Goal: Task Accomplishment & Management: Use online tool/utility

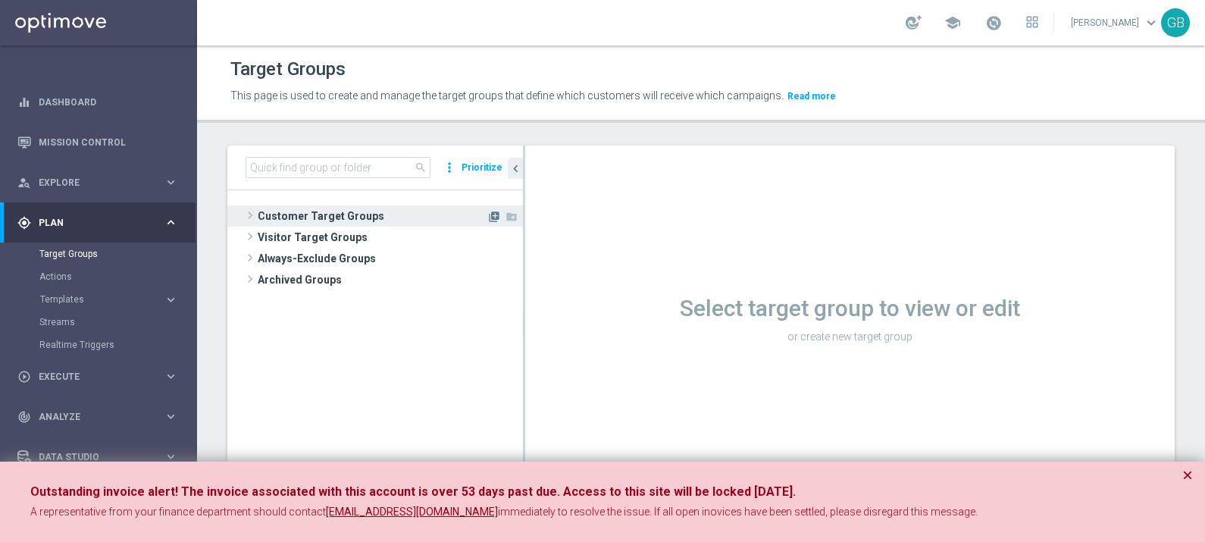
click at [489, 213] on icon "library_add" at bounding box center [494, 217] width 12 height 12
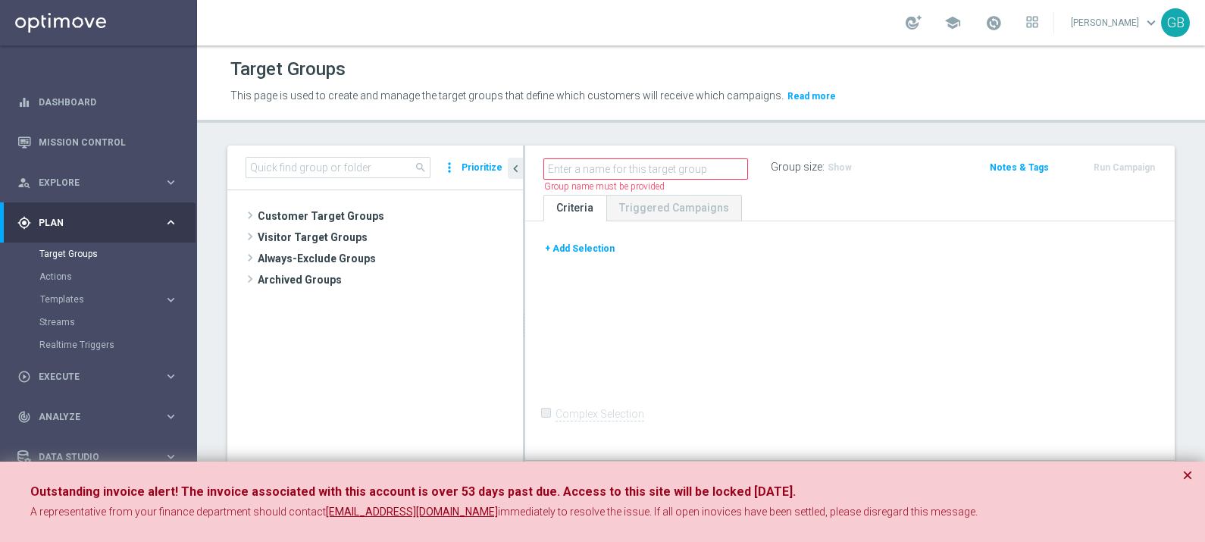
click at [580, 247] on button "+ Add Selection" at bounding box center [579, 248] width 73 height 17
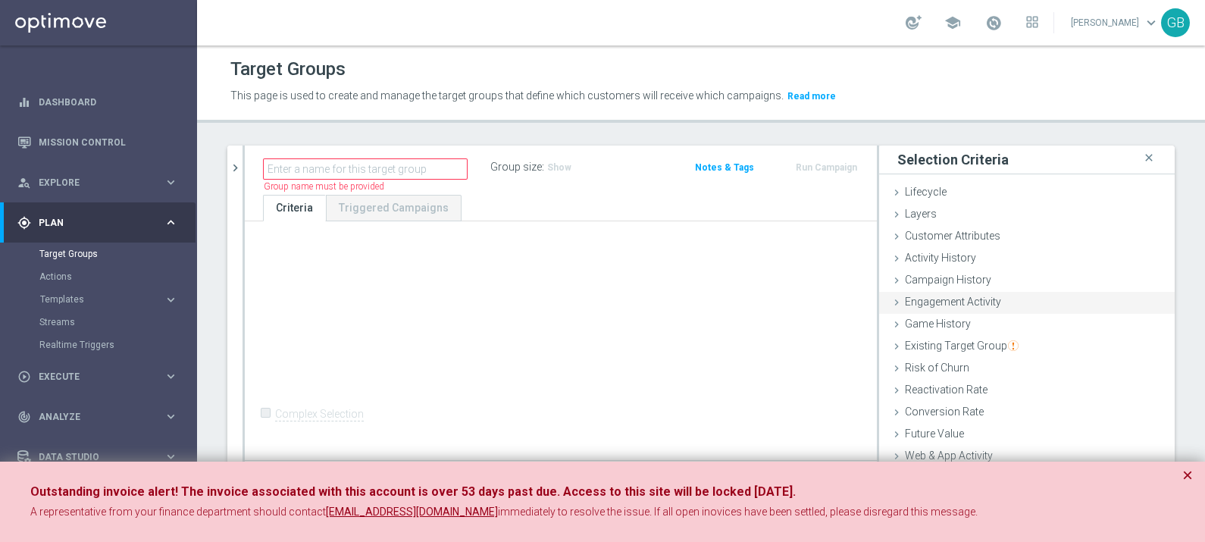
click at [980, 303] on span "Engagement Activity" at bounding box center [953, 302] width 96 height 12
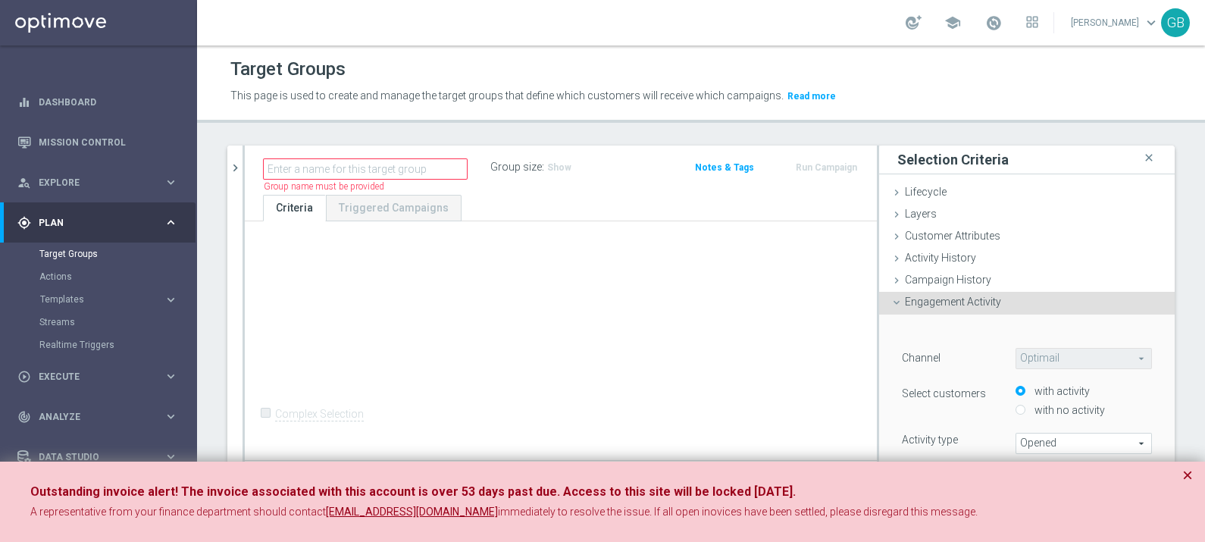
click at [1090, 438] on span "Opened" at bounding box center [1083, 443] width 135 height 20
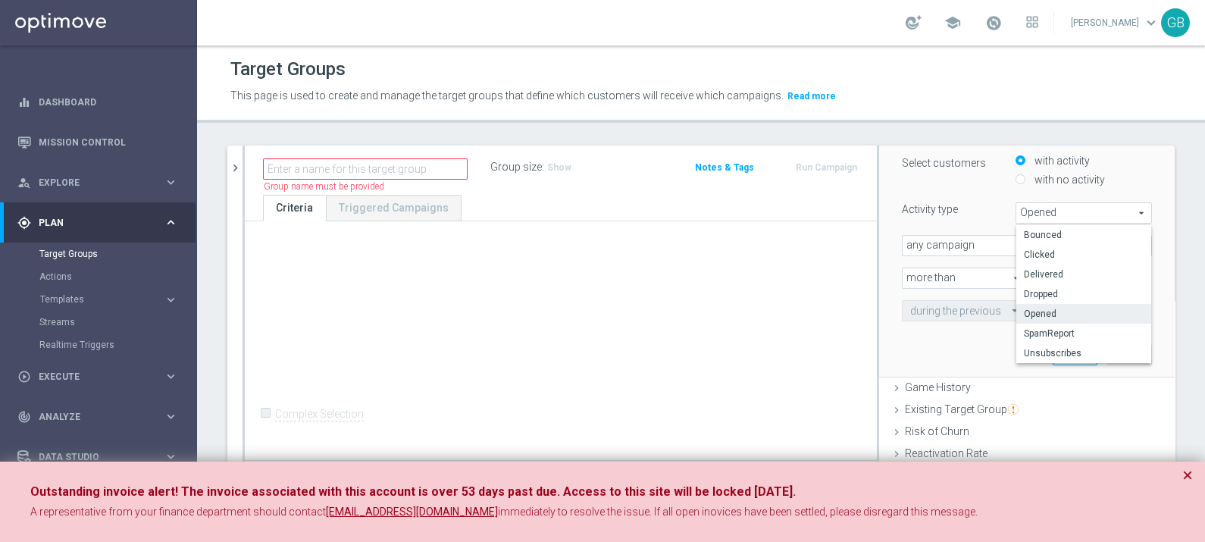
scroll to position [232, 0]
click at [1055, 273] on span "Delivered" at bounding box center [1084, 273] width 120 height 12
type input "Delivered"
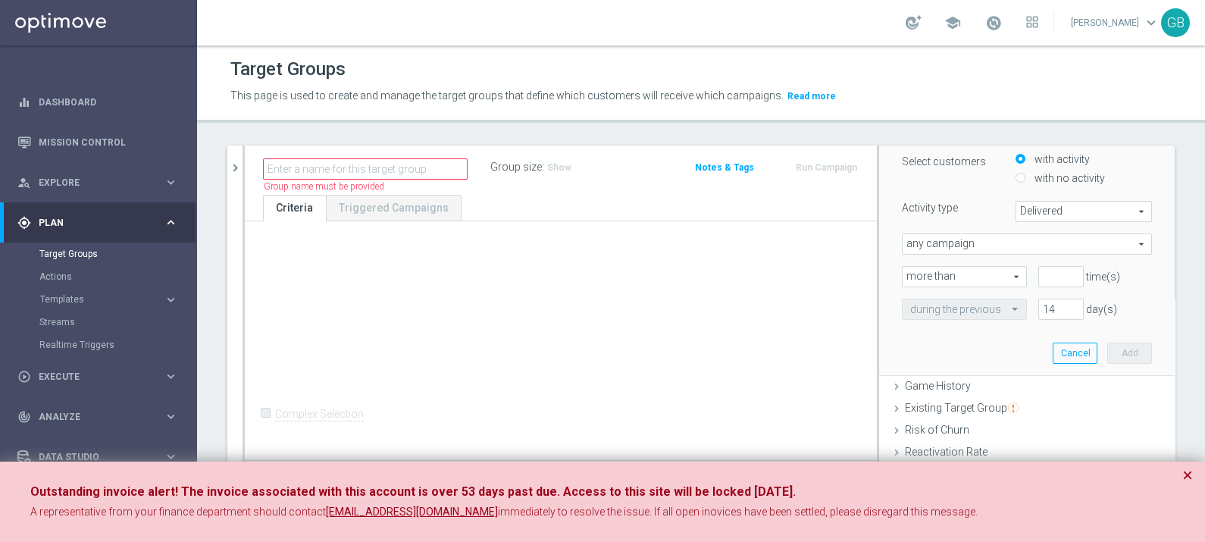
click at [1088, 207] on span "Delivered" at bounding box center [1083, 212] width 135 height 20
click at [972, 216] on div "Activity type Delivered Delivered arrow_drop_down search Bounced Clicked Delive…" at bounding box center [1026, 211] width 273 height 21
click at [1078, 239] on span "any campaign" at bounding box center [1027, 244] width 249 height 20
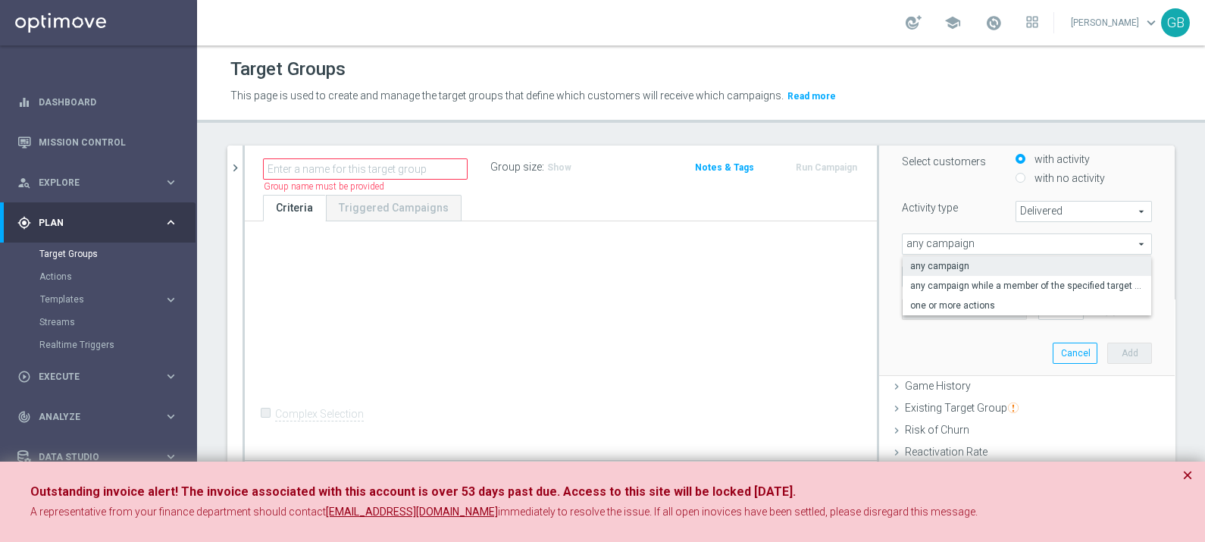
click at [934, 335] on div "﻿ Channel Optimail Optimail arrow_drop_down search Select customers with activi…" at bounding box center [1026, 229] width 273 height 293
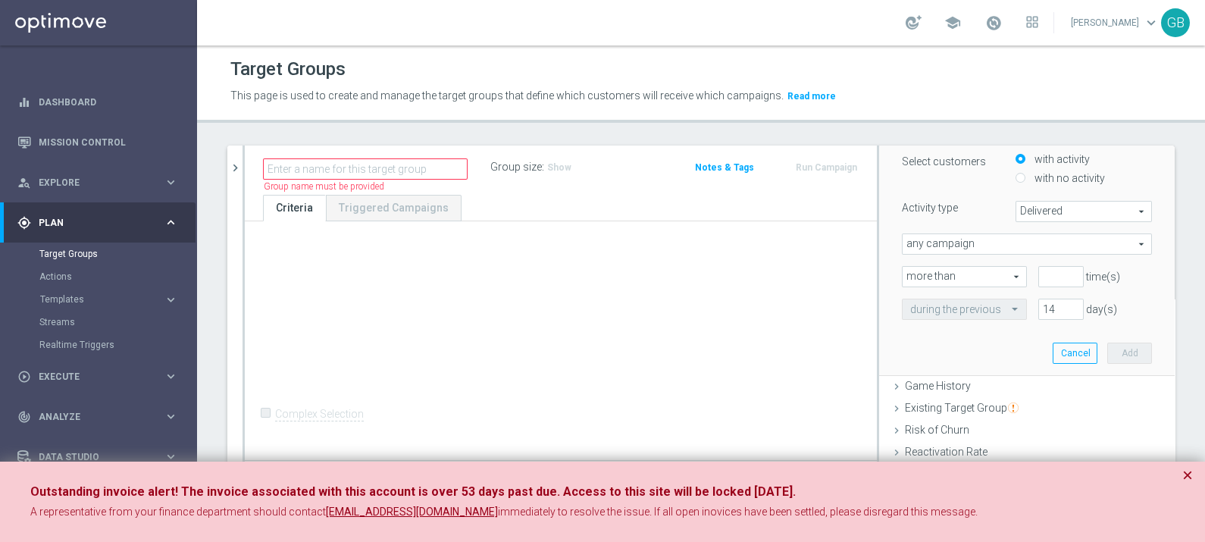
click at [1078, 244] on span "any campaign" at bounding box center [1027, 244] width 249 height 20
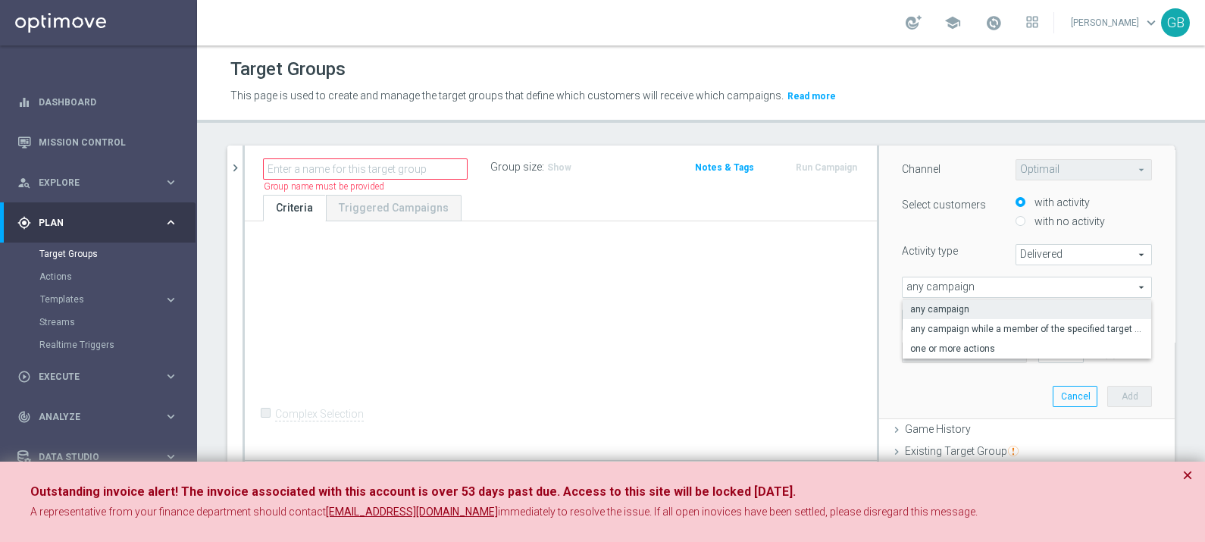
scroll to position [189, 0]
click at [1001, 330] on span "any campaign while a member of the specified target group(s)" at bounding box center [1026, 329] width 233 height 12
type input "any campaign while a member of the specified target group(s)"
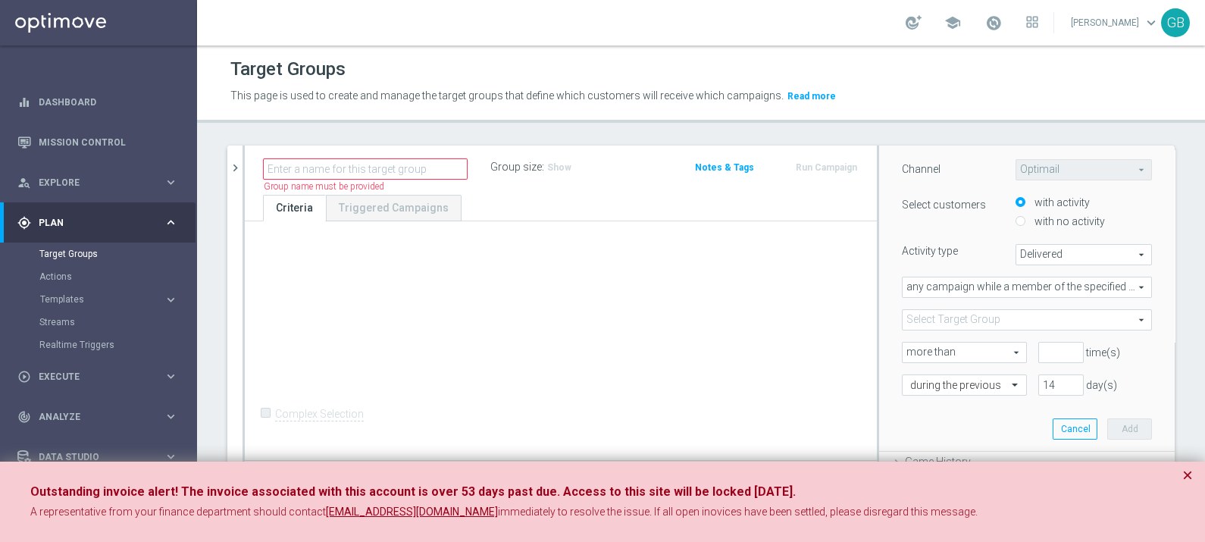
click at [993, 318] on span at bounding box center [1027, 320] width 249 height 20
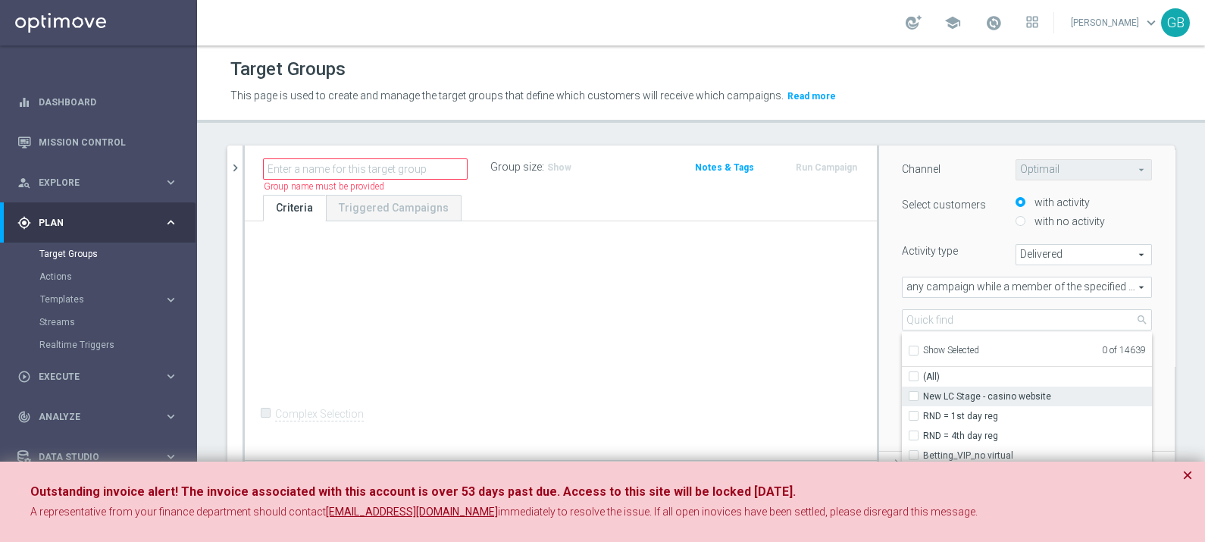
click at [923, 395] on label "New LC Stage - casino website" at bounding box center [1037, 396] width 229 height 20
click at [913, 395] on input "New LC Stage - casino website" at bounding box center [918, 396] width 10 height 10
checkbox input "true"
type input "New LC Stage - casino website"
click at [879, 354] on div "﻿ Channel Optimail Optimail arrow_drop_down search Select customers with activi…" at bounding box center [1027, 289] width 296 height 327
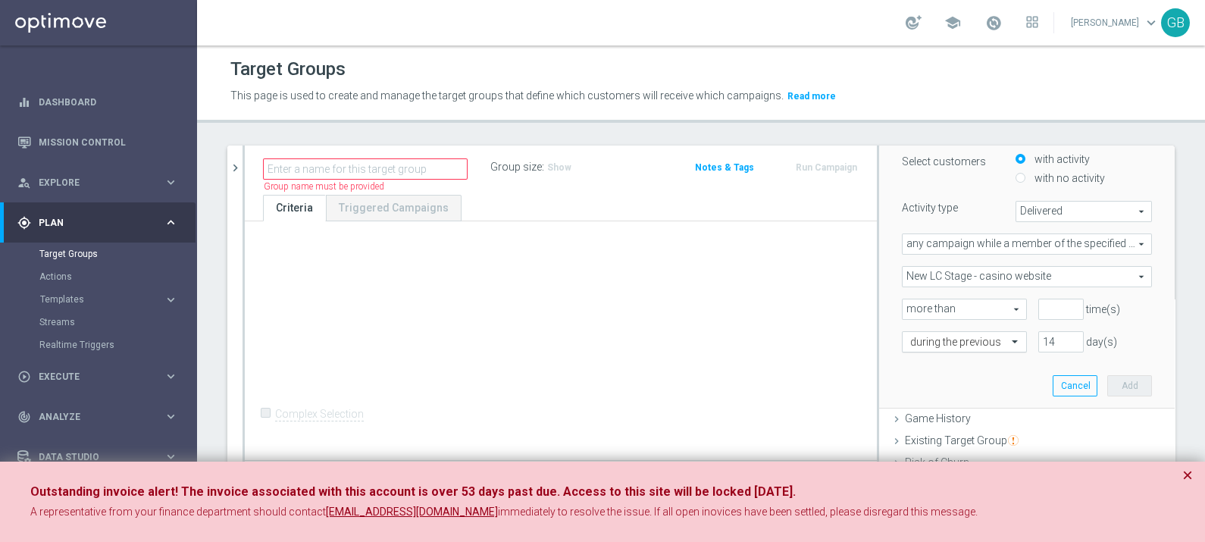
scroll to position [233, 0]
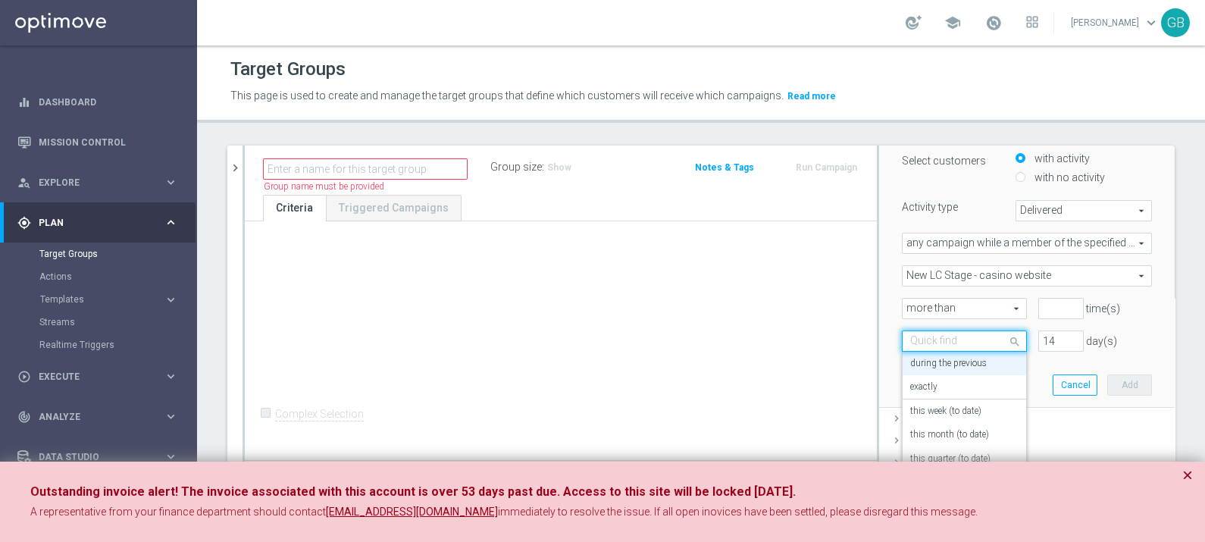
click at [965, 346] on div "Quick find during the previous" at bounding box center [964, 340] width 125 height 21
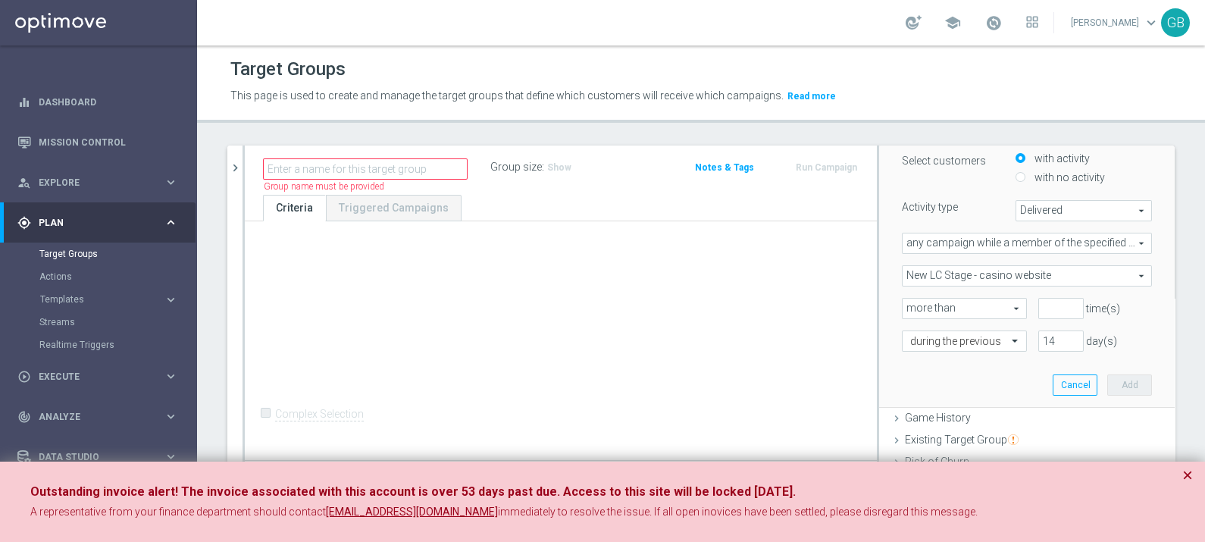
click at [1116, 342] on div "14 day(s)" at bounding box center [1095, 340] width 136 height 21
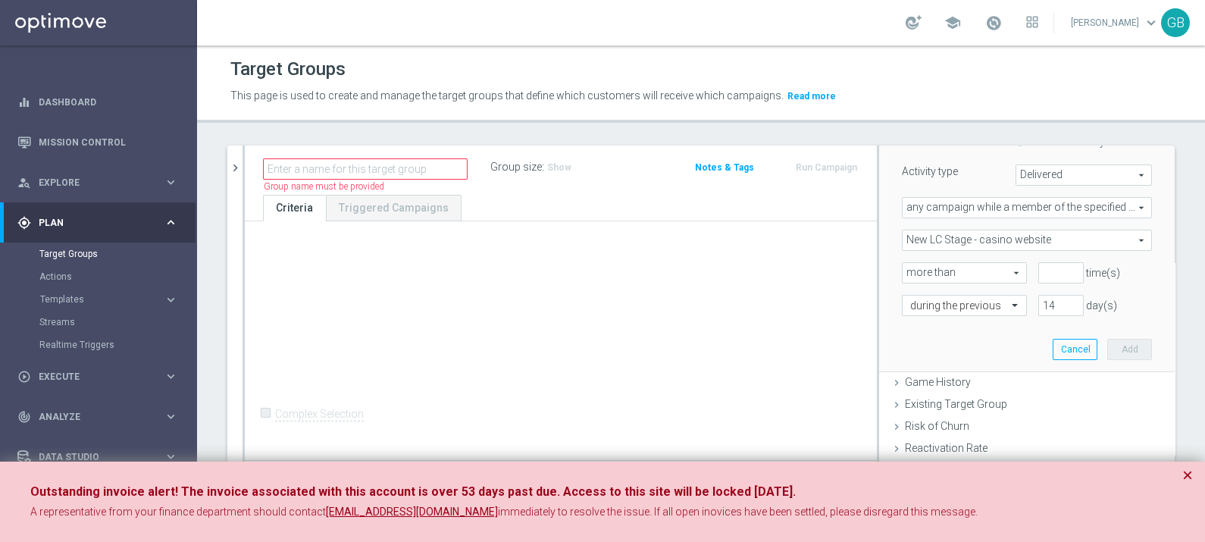
scroll to position [269, 0]
click at [75, 144] on link "Mission Control" at bounding box center [108, 142] width 139 height 40
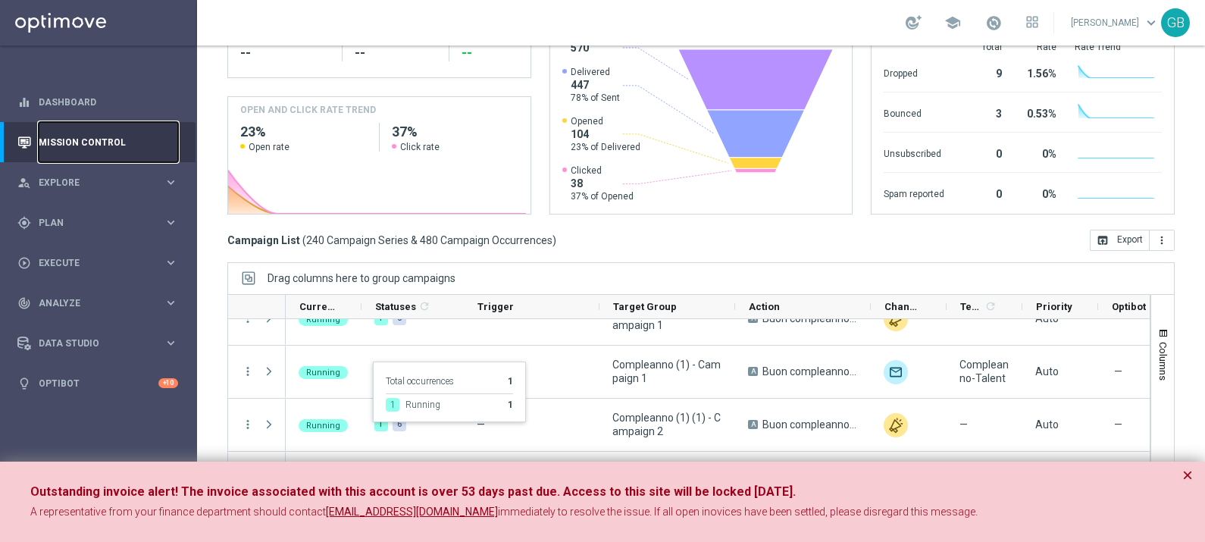
scroll to position [474, 0]
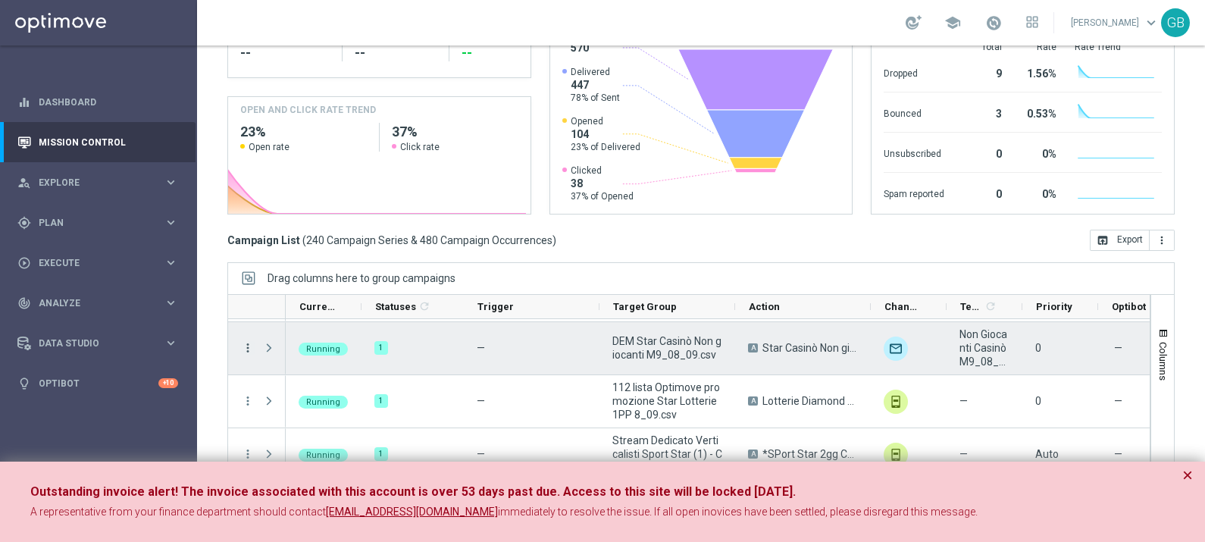
click at [247, 347] on icon "more_vert" at bounding box center [248, 348] width 14 height 14
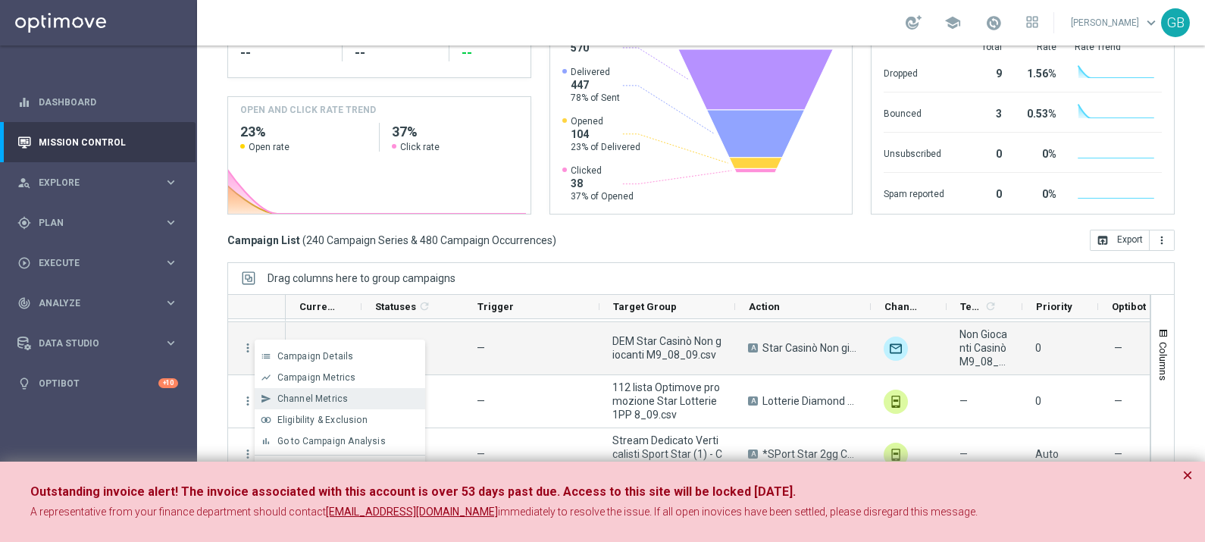
click at [356, 399] on div "Channel Metrics" at bounding box center [347, 398] width 141 height 11
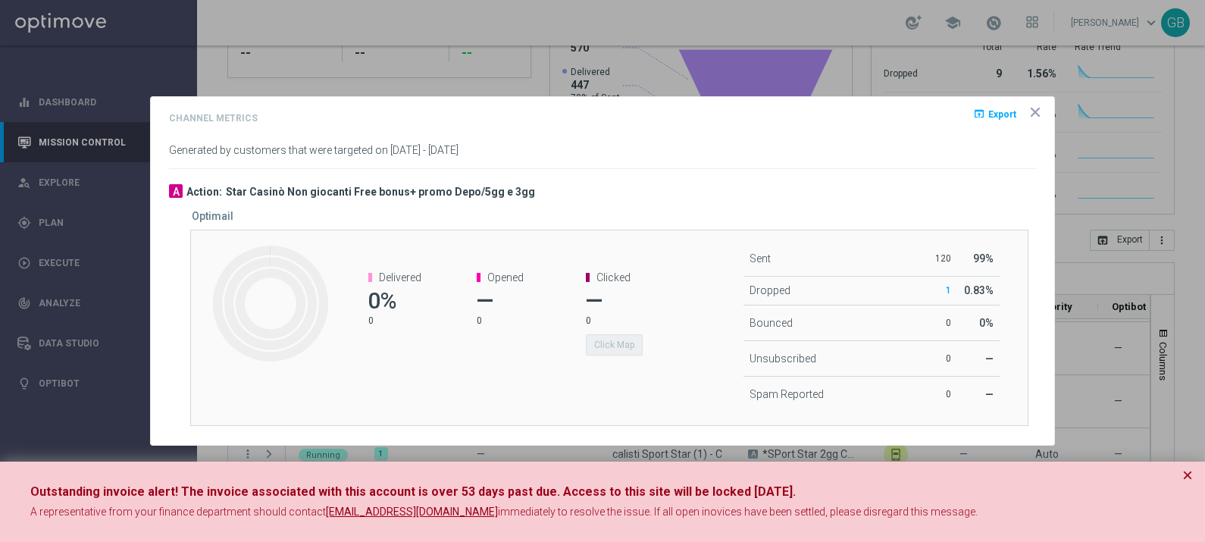
click at [1034, 113] on icon "icon" at bounding box center [1035, 112] width 8 height 8
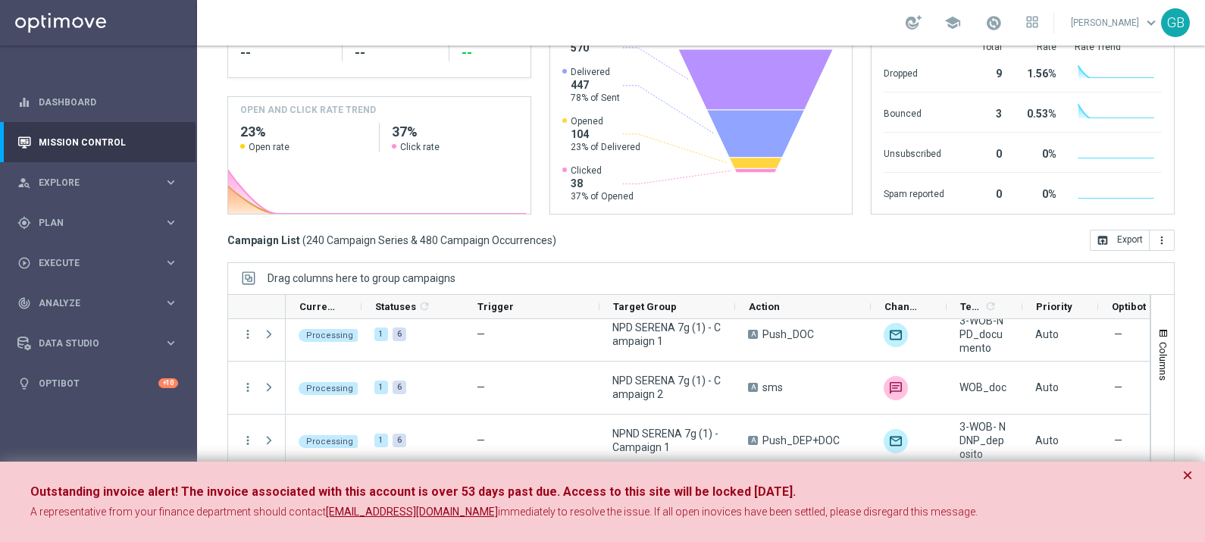
scroll to position [1386, 0]
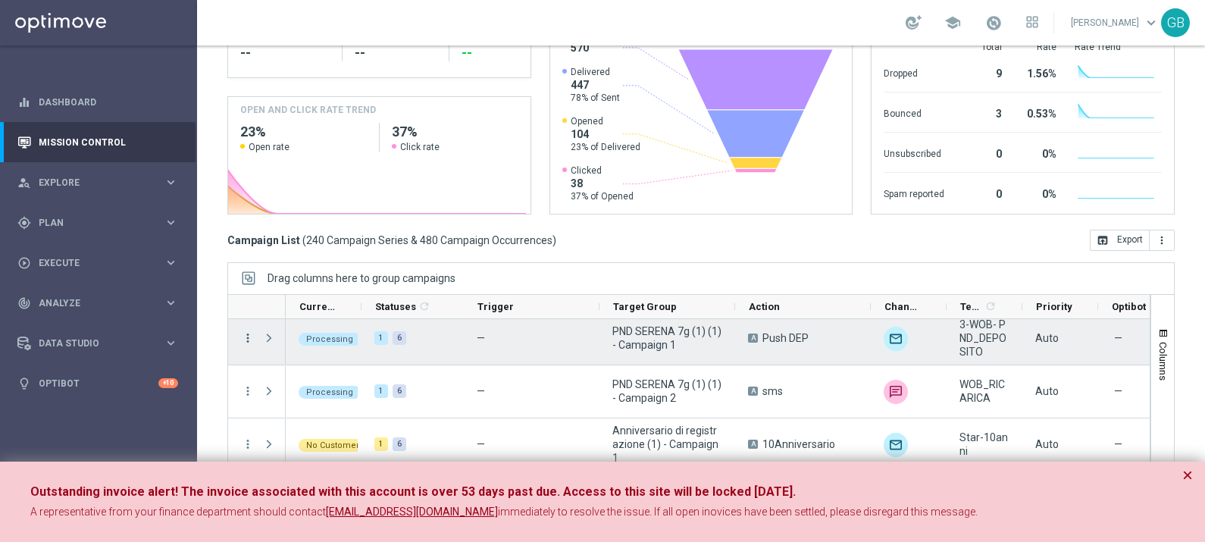
click at [246, 336] on icon "more_vert" at bounding box center [248, 338] width 14 height 14
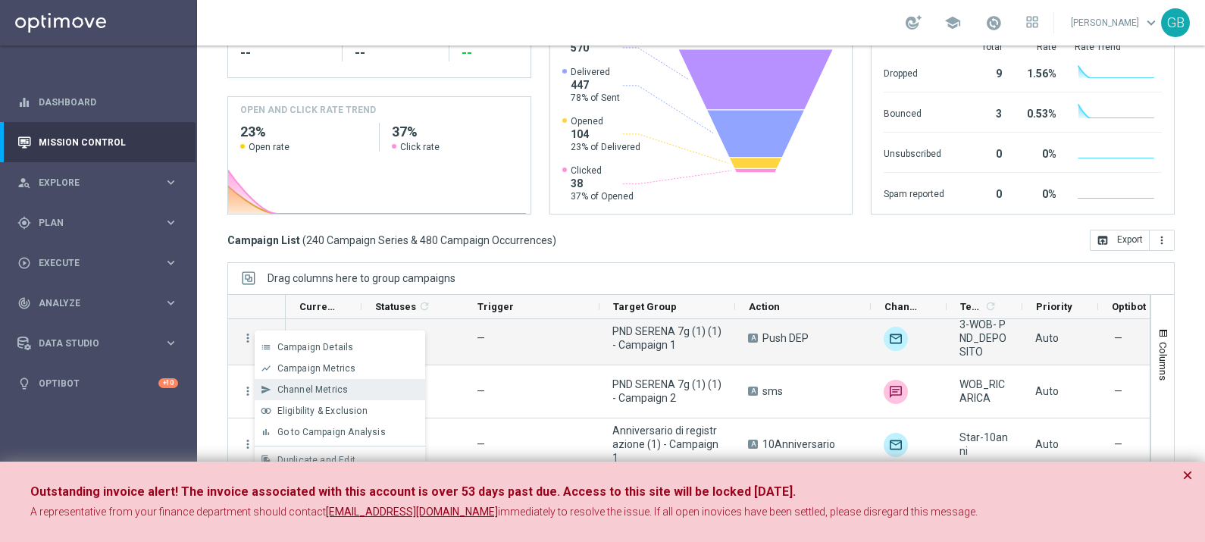
click at [333, 385] on span "Channel Metrics" at bounding box center [312, 389] width 71 height 11
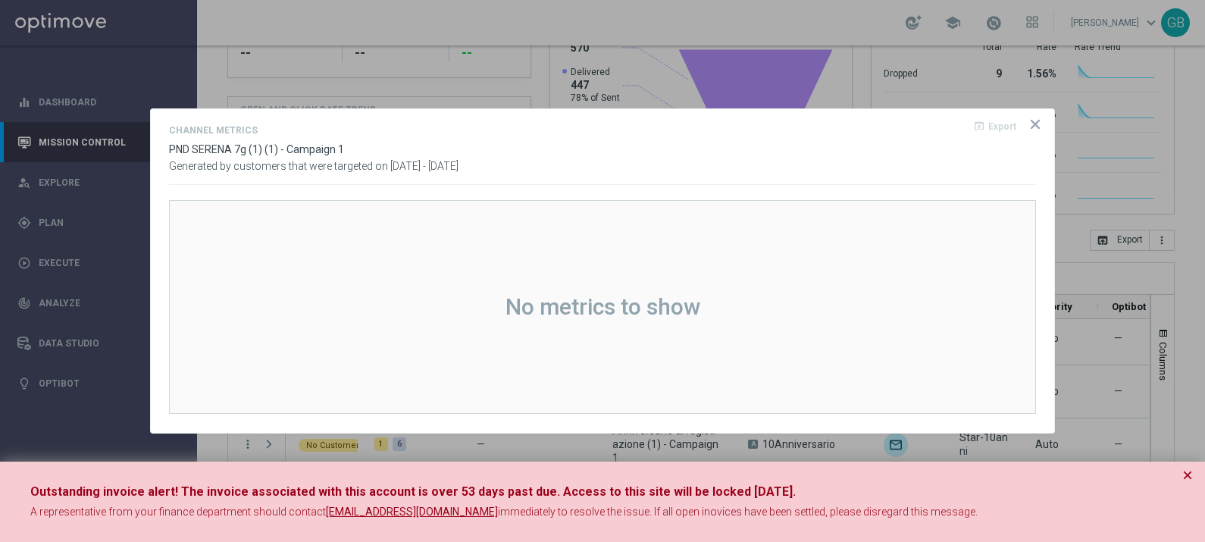
click at [1041, 118] on icon "icon" at bounding box center [1035, 124] width 15 height 15
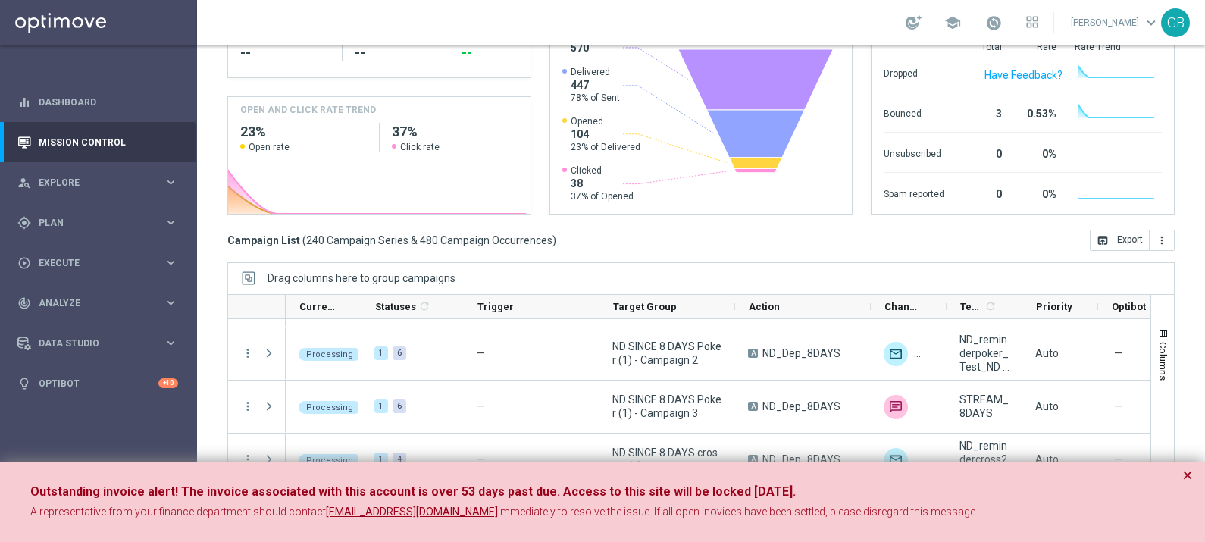
scroll to position [0, 0]
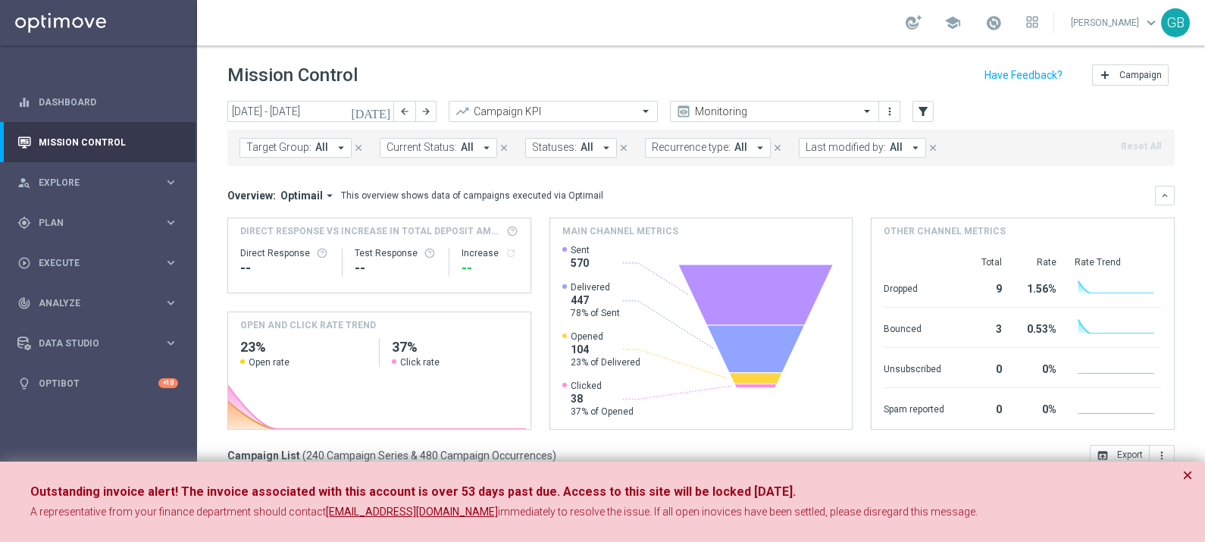
click at [384, 107] on icon "[DATE]" at bounding box center [371, 112] width 41 height 14
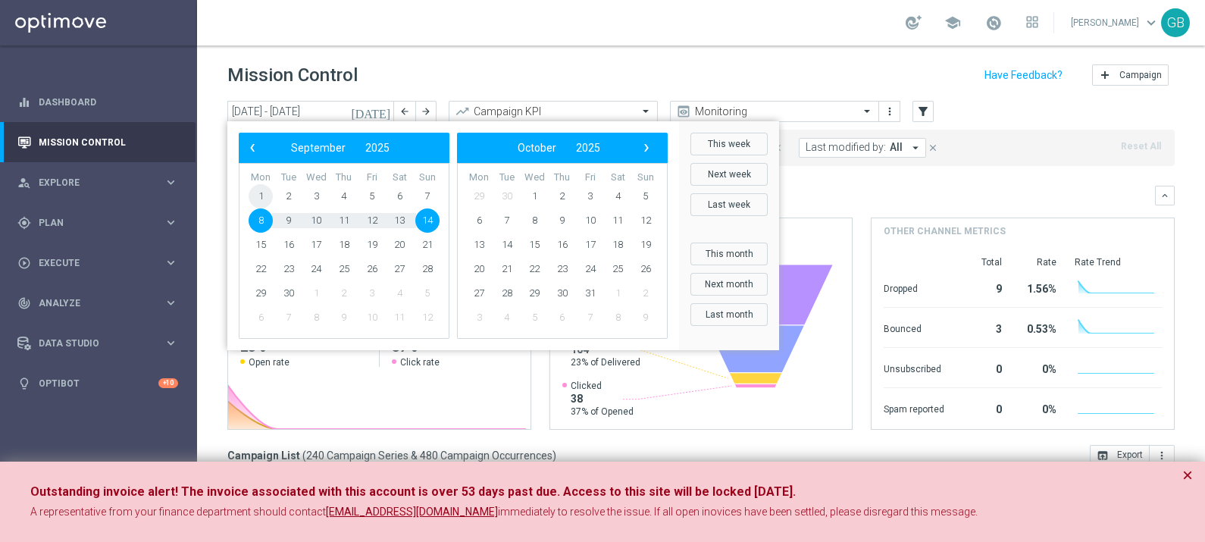
click at [265, 189] on span "1" at bounding box center [261, 196] width 24 height 24
click at [425, 189] on span "7" at bounding box center [427, 196] width 24 height 24
type input "[DATE] - [DATE]"
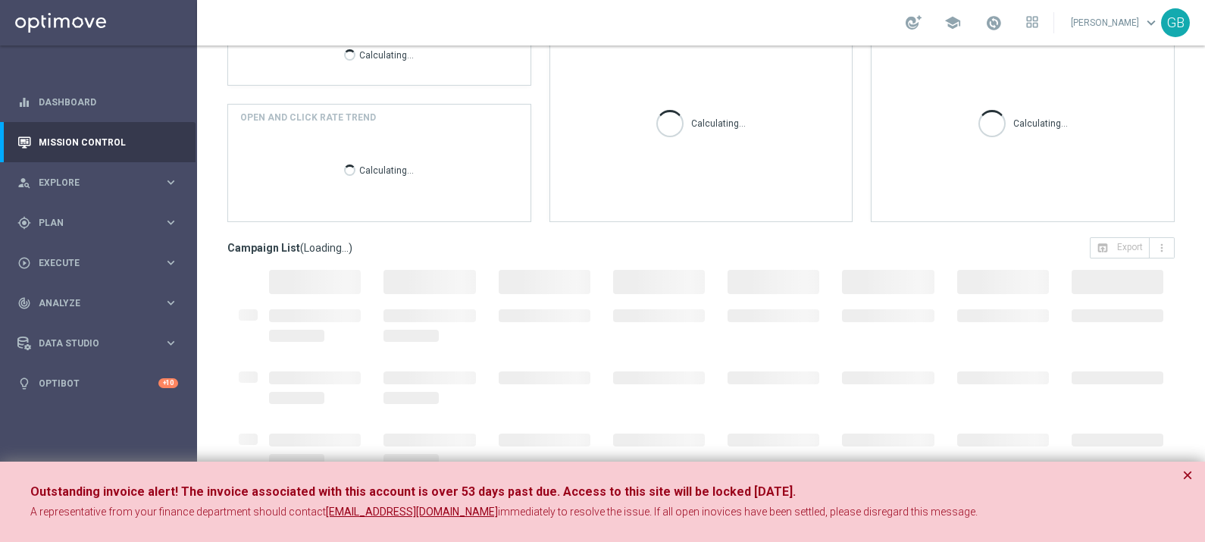
scroll to position [215, 0]
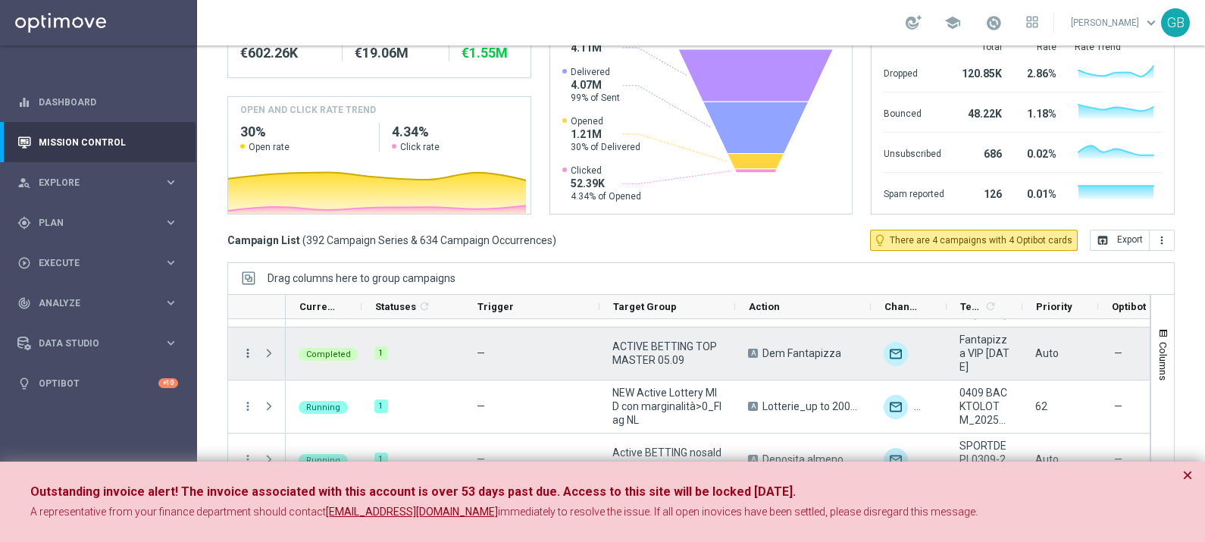
click at [244, 350] on icon "more_vert" at bounding box center [248, 353] width 14 height 14
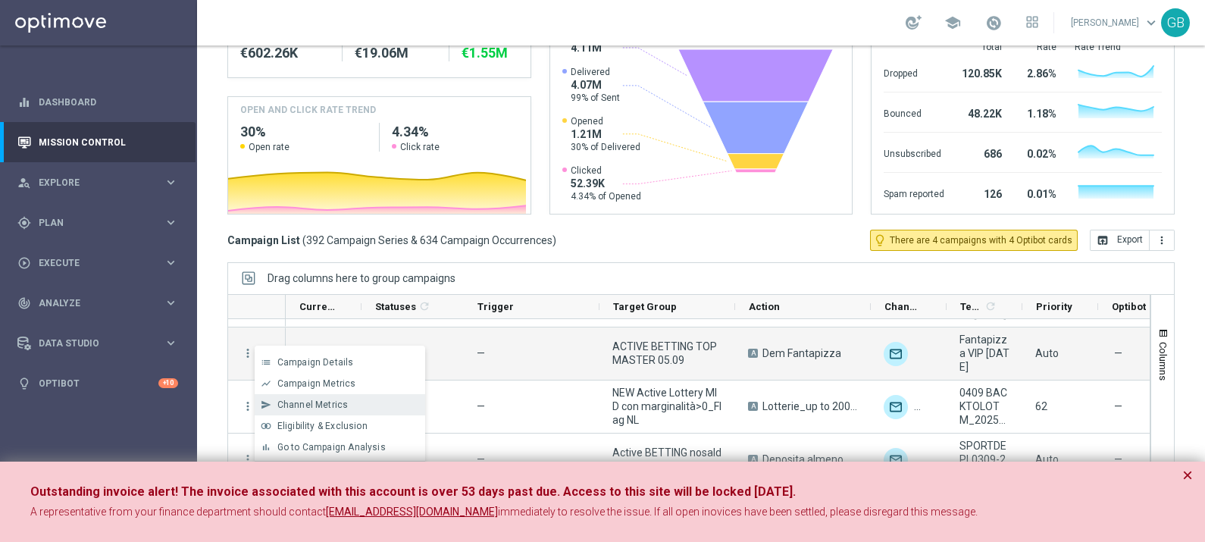
click at [352, 406] on div "Channel Metrics" at bounding box center [347, 404] width 141 height 11
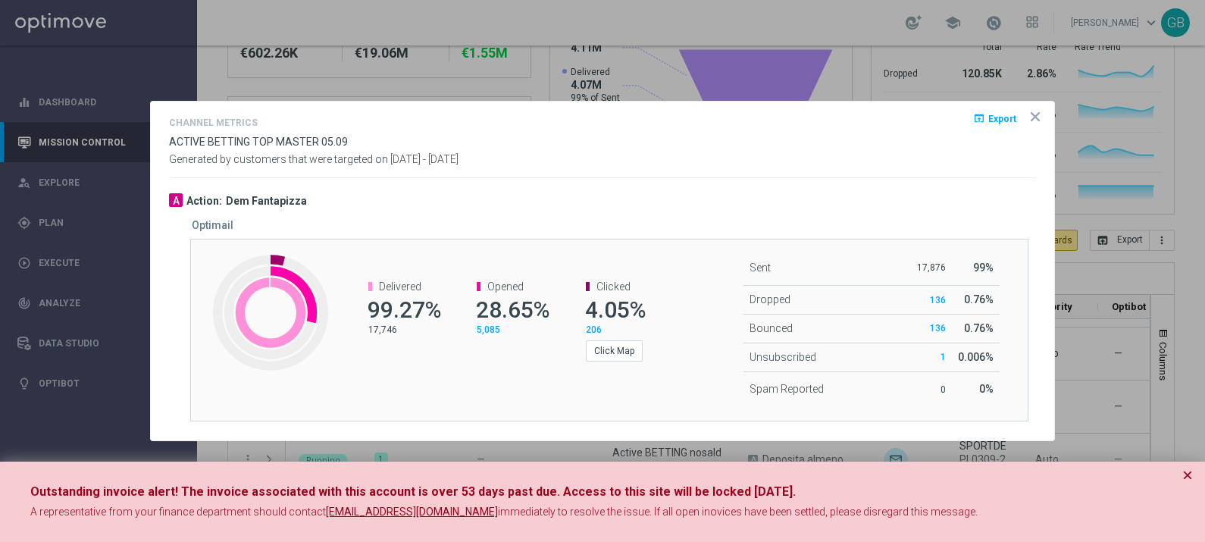
click at [1034, 119] on icon "icon" at bounding box center [1035, 116] width 15 height 15
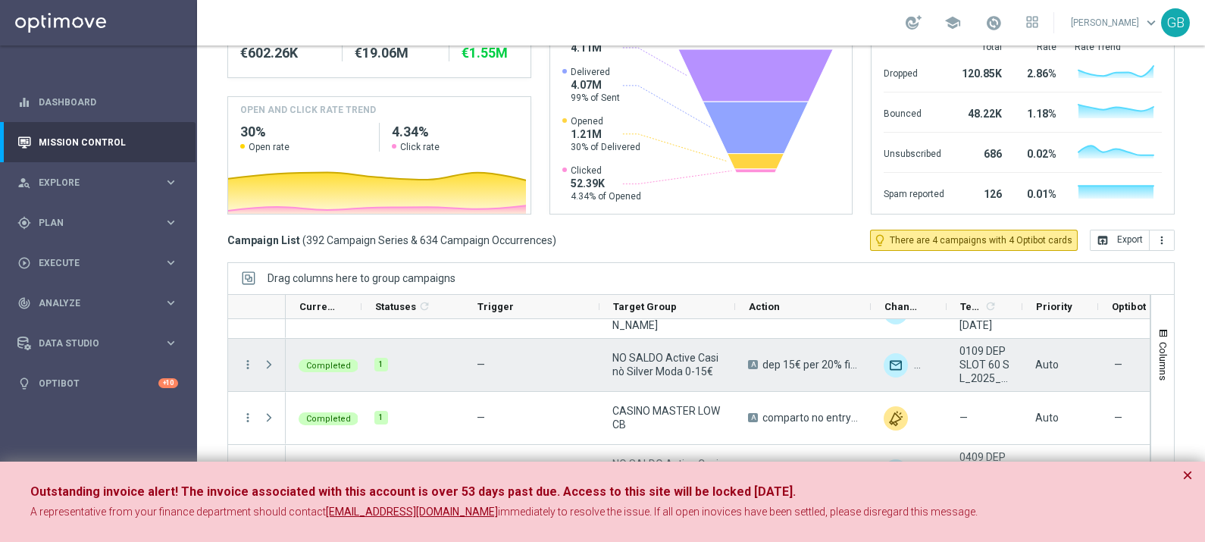
scroll to position [2650, 0]
